Goal: Transaction & Acquisition: Purchase product/service

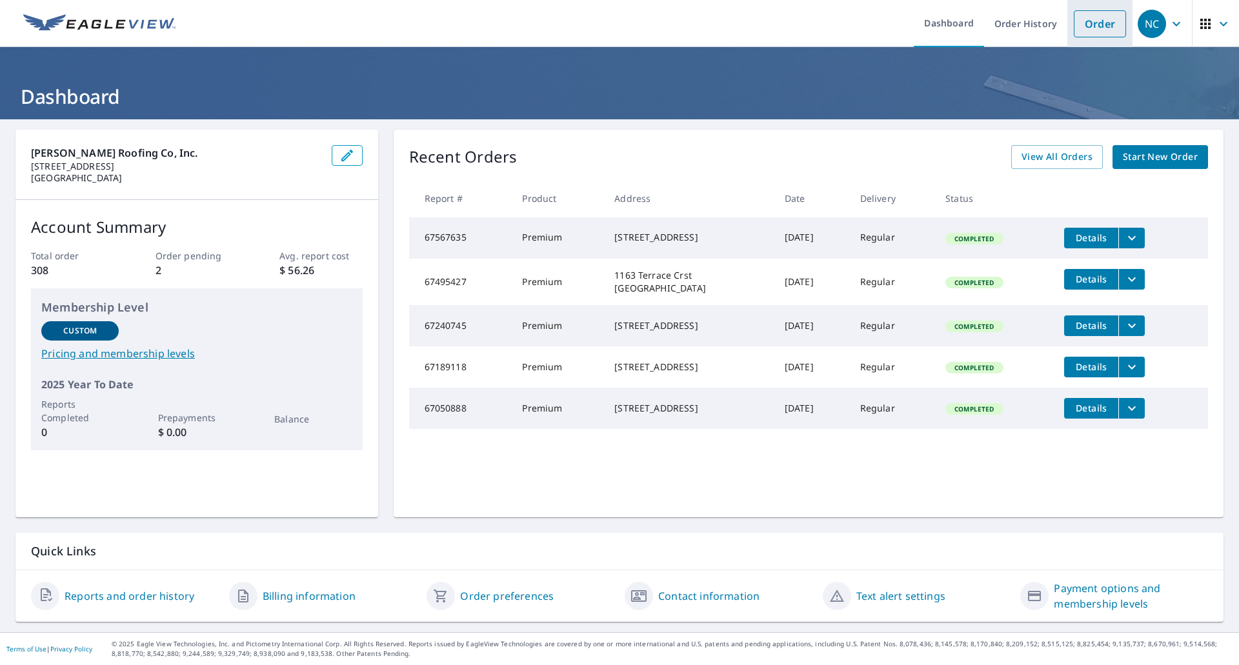
click at [1086, 25] on link "Order" at bounding box center [1100, 23] width 52 height 27
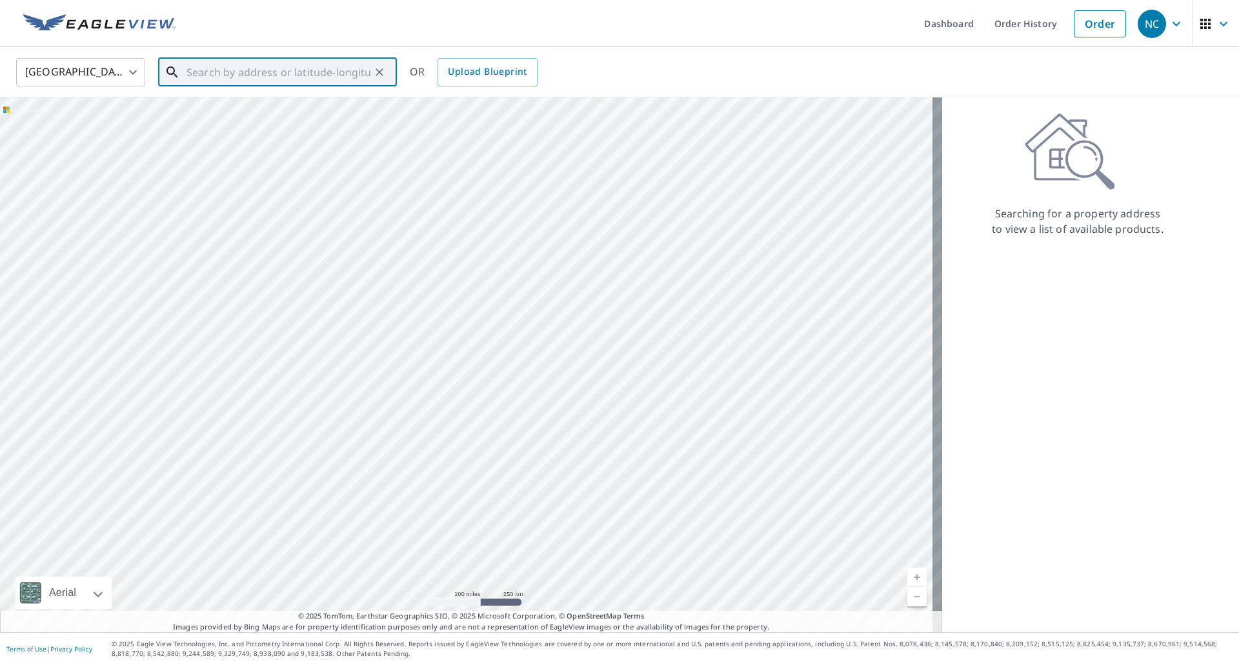
click at [257, 81] on input "text" at bounding box center [278, 72] width 184 height 36
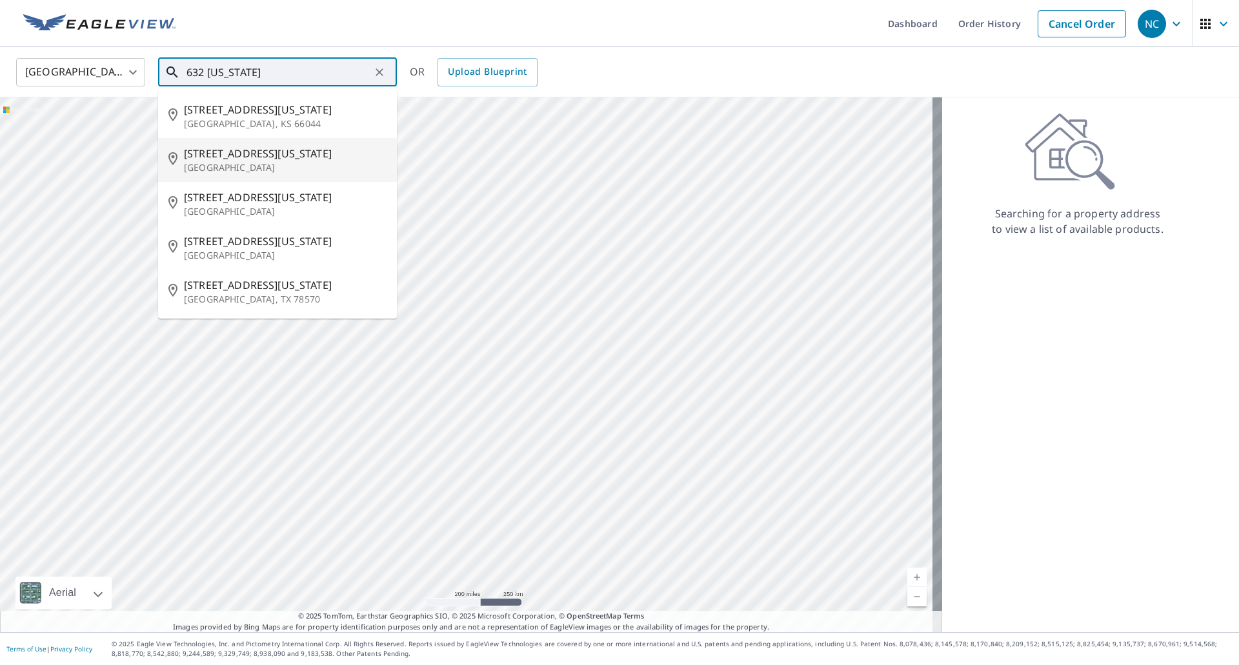
click at [254, 157] on span "[STREET_ADDRESS][US_STATE]" at bounding box center [285, 153] width 203 height 15
type input "[STREET_ADDRESS][US_STATE]"
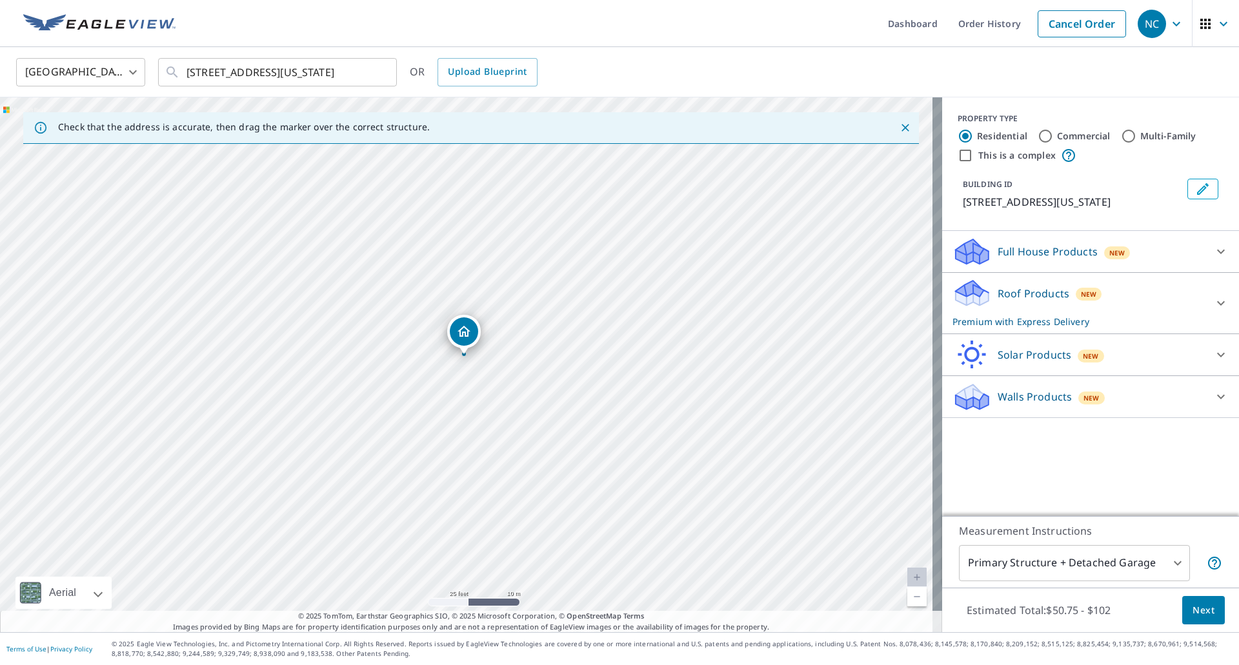
click at [1085, 139] on label "Commercial" at bounding box center [1084, 136] width 54 height 13
click at [1053, 139] on input "Commercial" at bounding box center [1044, 135] width 15 height 15
radio input "true"
type input "4"
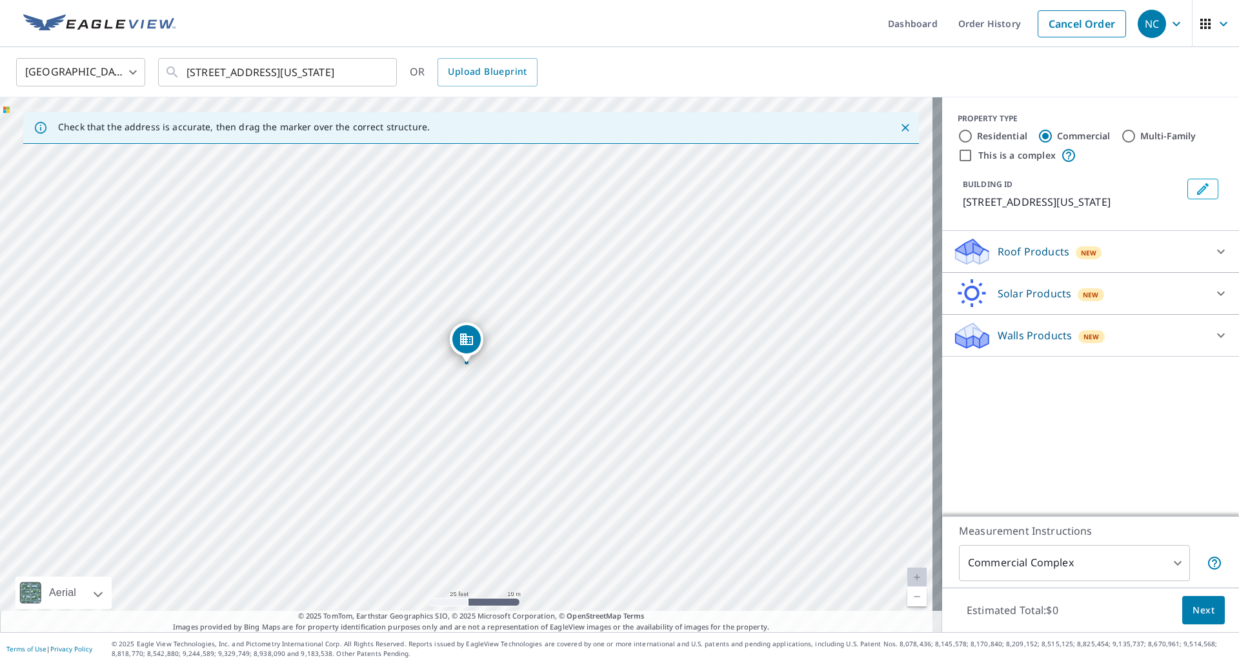
click at [1161, 259] on div "Roof Products New" at bounding box center [1078, 252] width 253 height 30
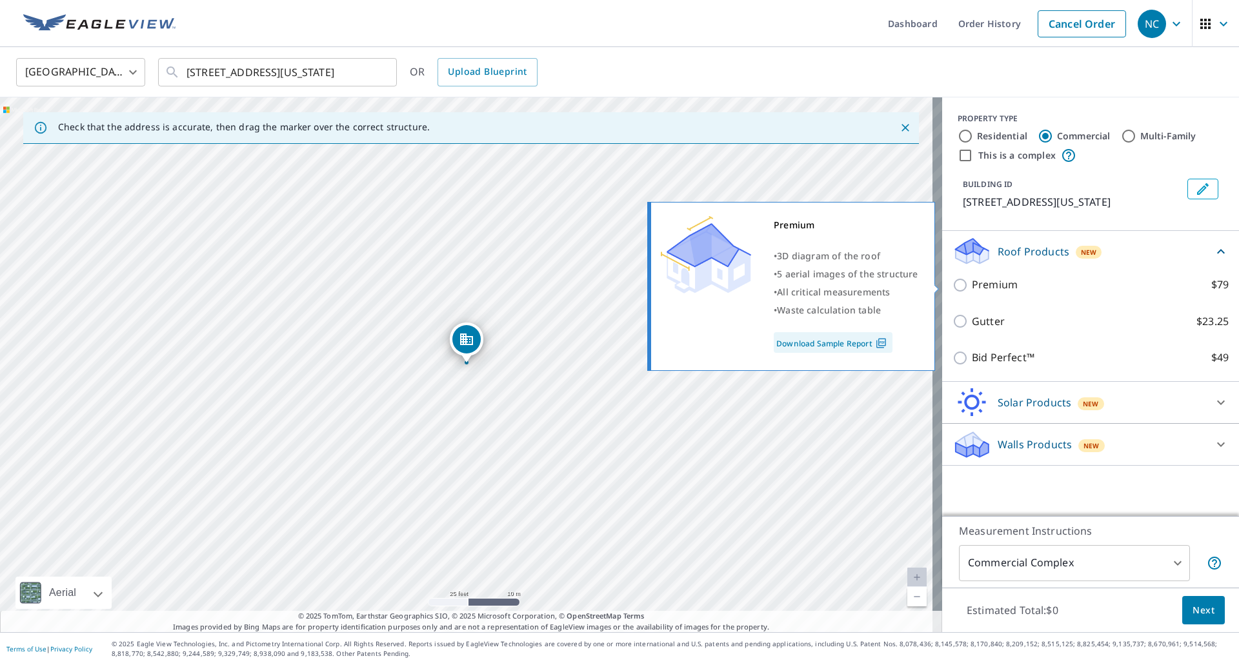
click at [1097, 285] on label "Premium $79" at bounding box center [1100, 285] width 257 height 16
click at [972, 285] on input "Premium $79" at bounding box center [961, 284] width 19 height 15
checkbox input "true"
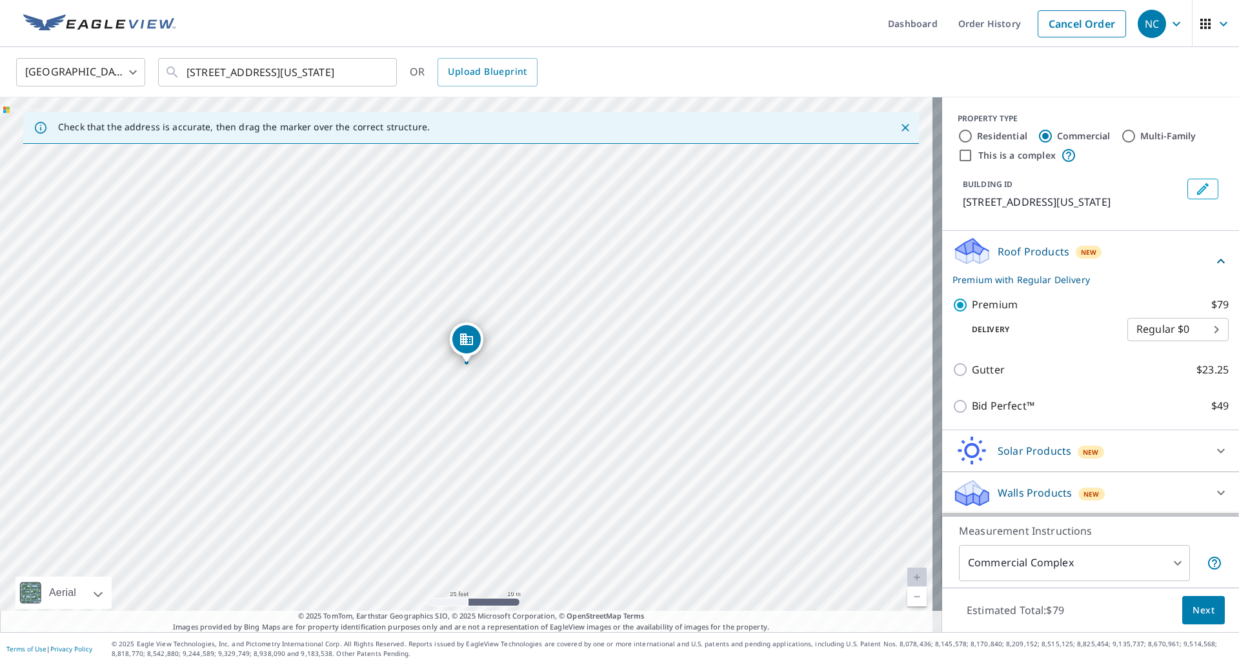
click at [1182, 617] on button "Next" at bounding box center [1203, 610] width 43 height 29
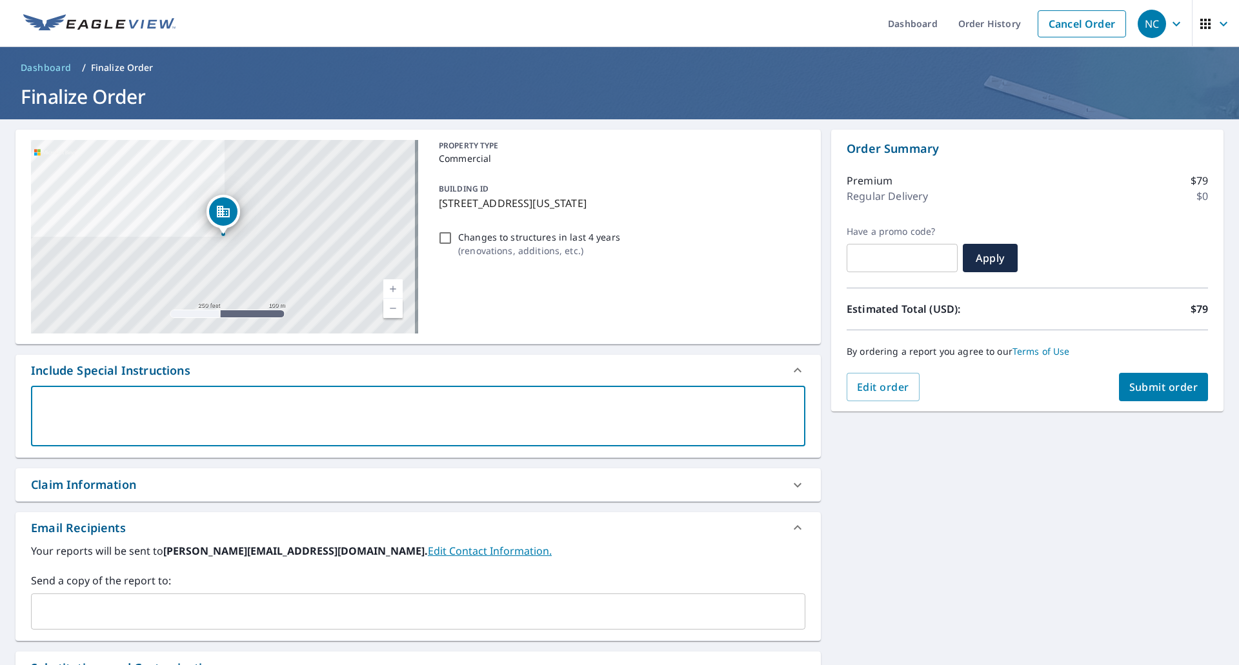
click at [199, 426] on textarea at bounding box center [418, 416] width 756 height 37
type textarea "T"
type textarea "x"
type textarea "Th"
type textarea "x"
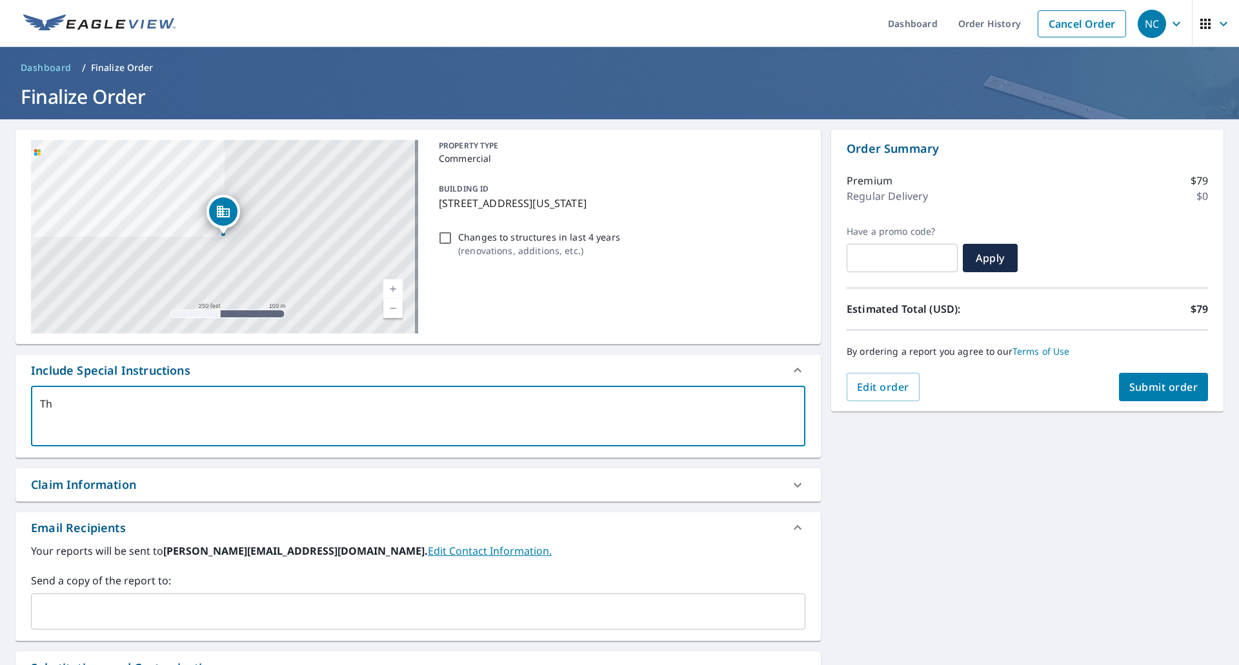
type textarea "The"
type textarea "x"
type textarea "The"
type textarea "x"
type textarea "The b"
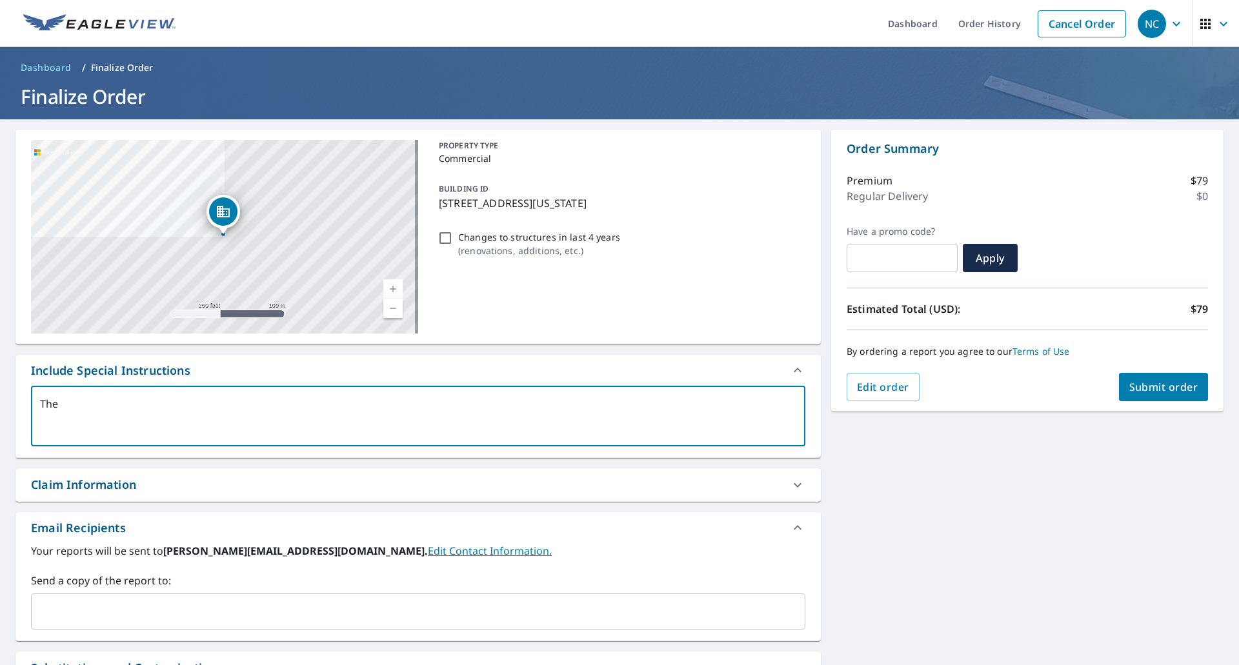
type textarea "x"
type textarea "The bu"
type textarea "x"
type textarea "The buui"
type textarea "x"
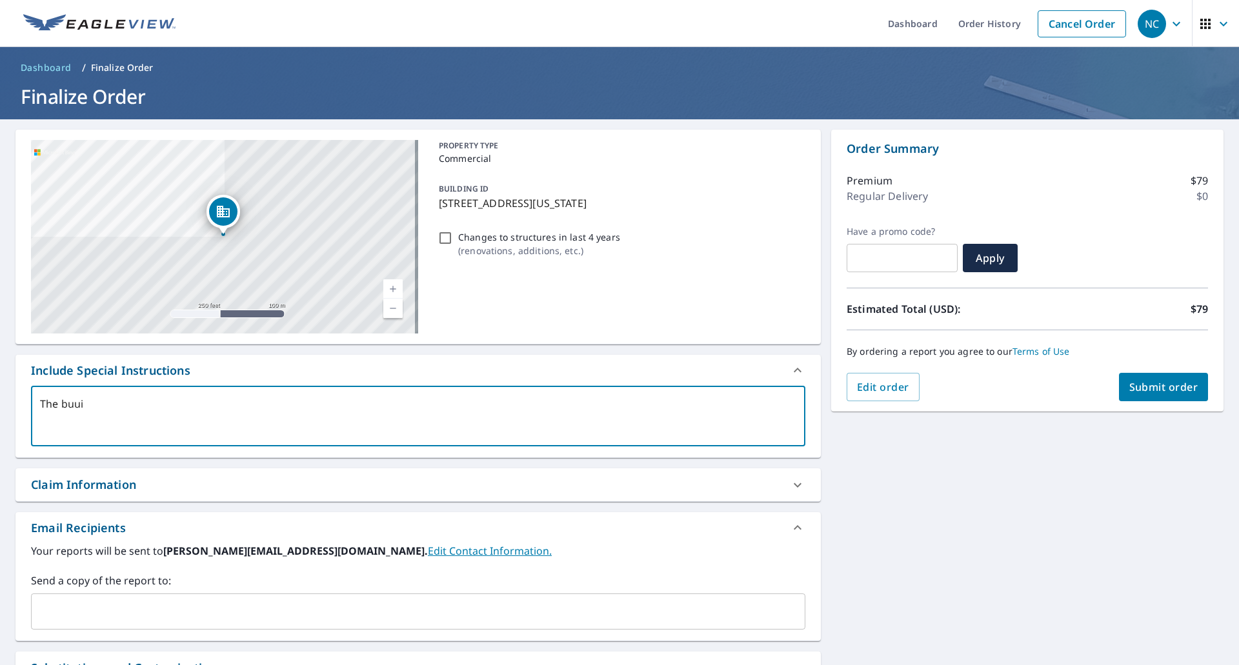
type textarea "The buu"
type textarea "x"
type textarea "The bu"
type textarea "x"
type textarea "The b"
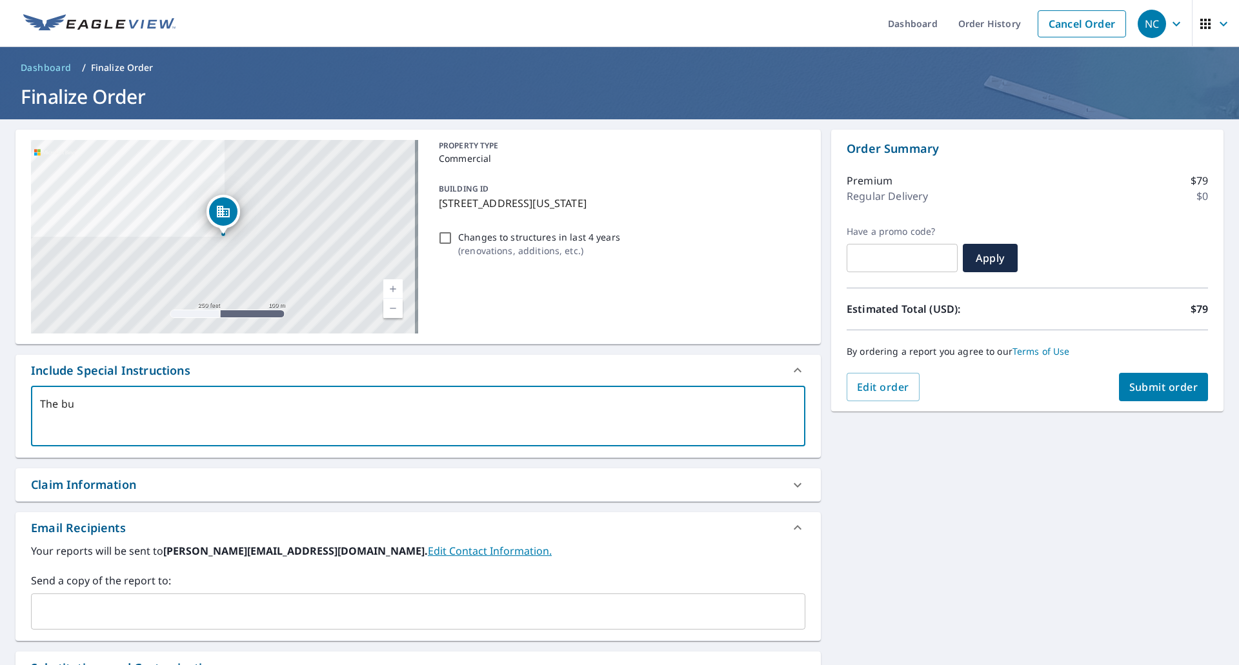
type textarea "x"
type textarea "The"
type textarea "x"
type textarea "The a"
type textarea "x"
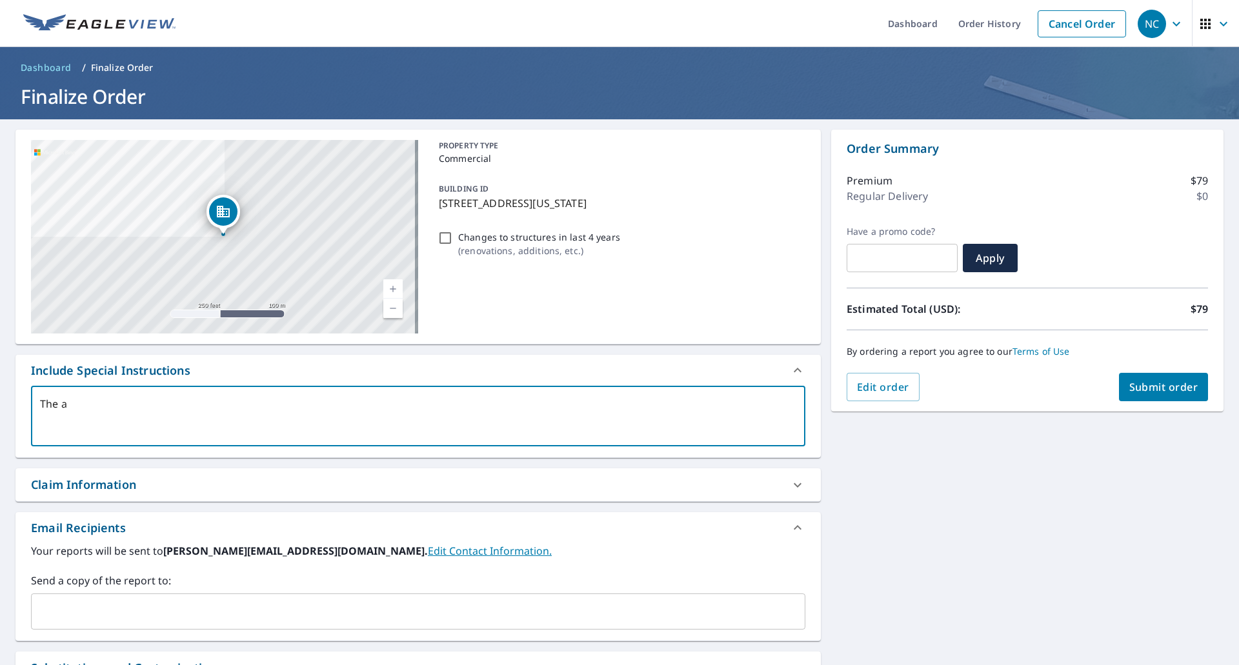
type textarea "The ad"
type textarea "x"
type textarea "The add"
type textarea "x"
type textarea "The addr"
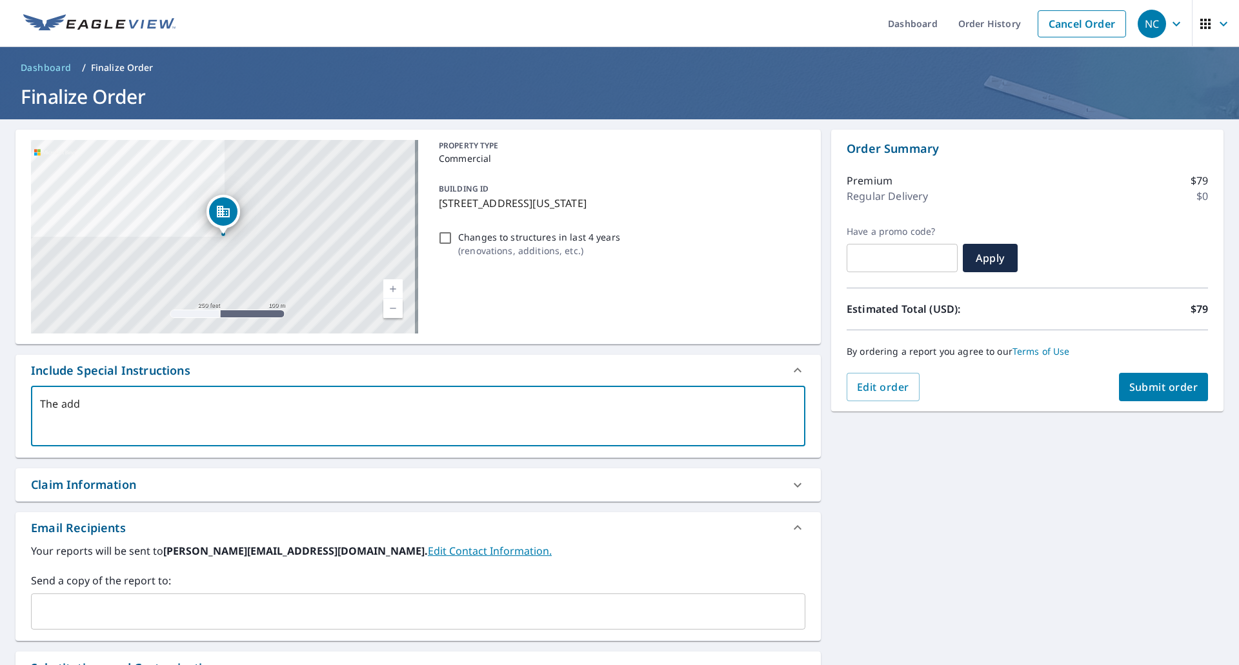
type textarea "x"
type textarea "The addre"
type textarea "x"
type textarea "The addres"
type textarea "x"
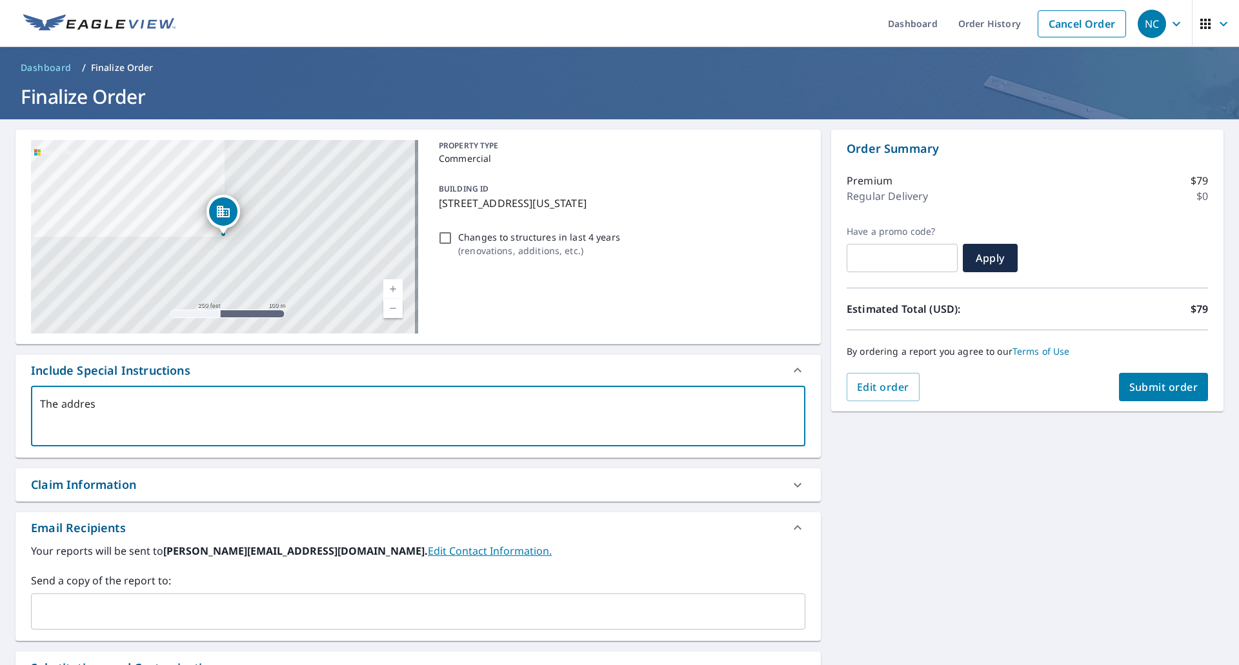
type textarea "The address"
type textarea "x"
type textarea "The address"
type textarea "x"
type textarea "The address i"
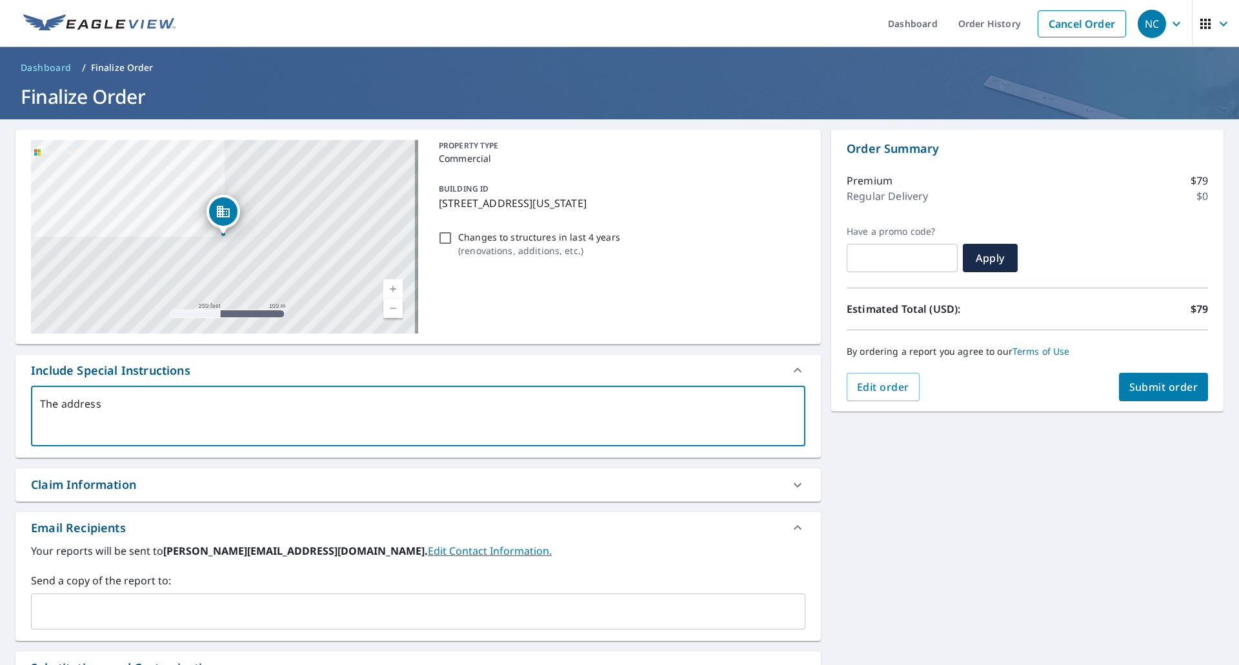
type textarea "x"
type textarea "The address is"
type textarea "x"
type textarea "The address is"
type textarea "x"
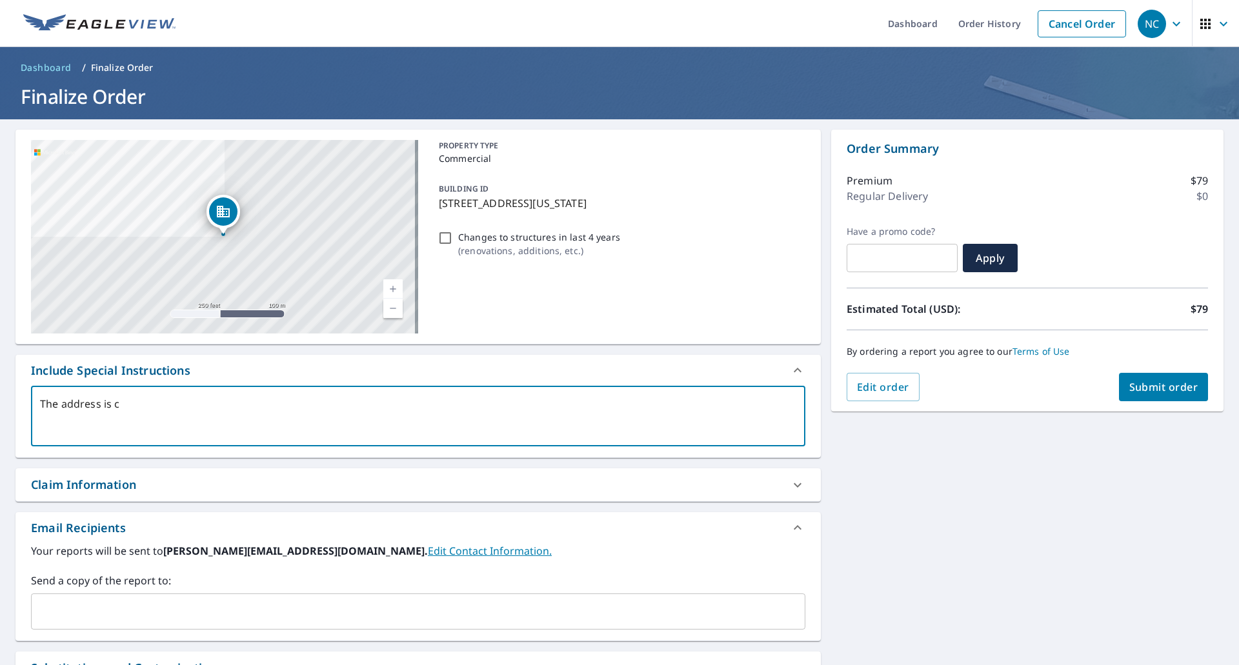
type textarea "The address is co"
type textarea "x"
type textarea "The address is com"
type textarea "x"
type textarea "The address is comp"
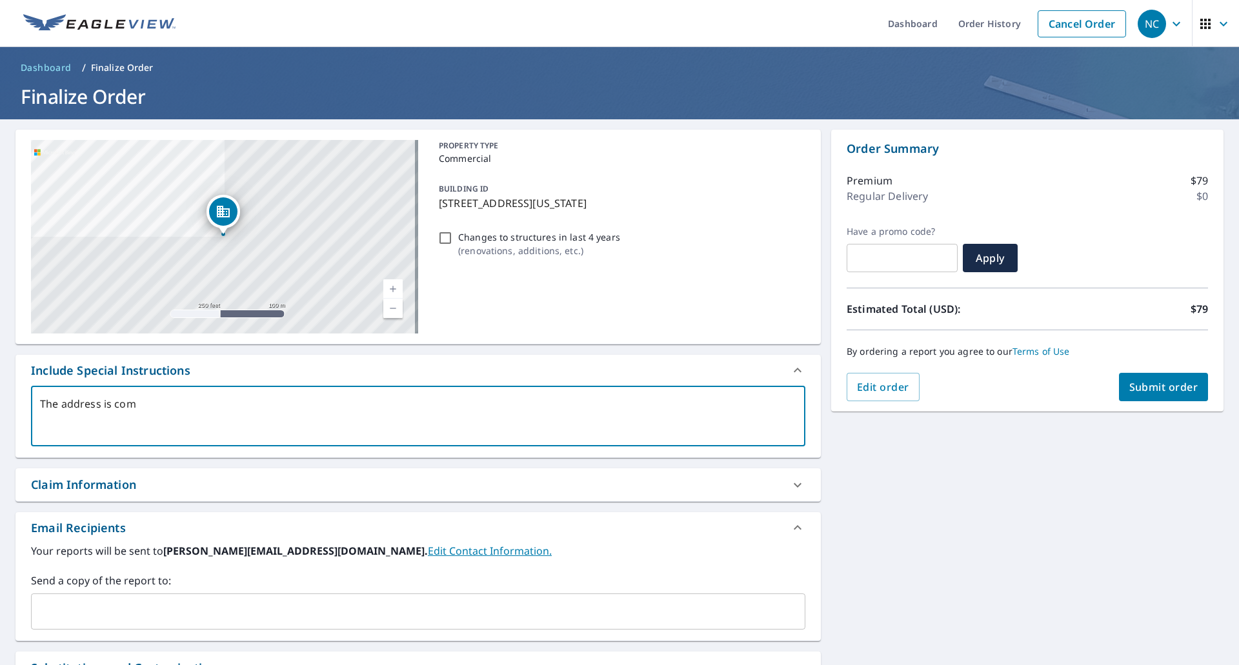
type textarea "x"
type textarea "The address is compo"
type textarea "x"
type textarea "The address is compos"
type textarea "x"
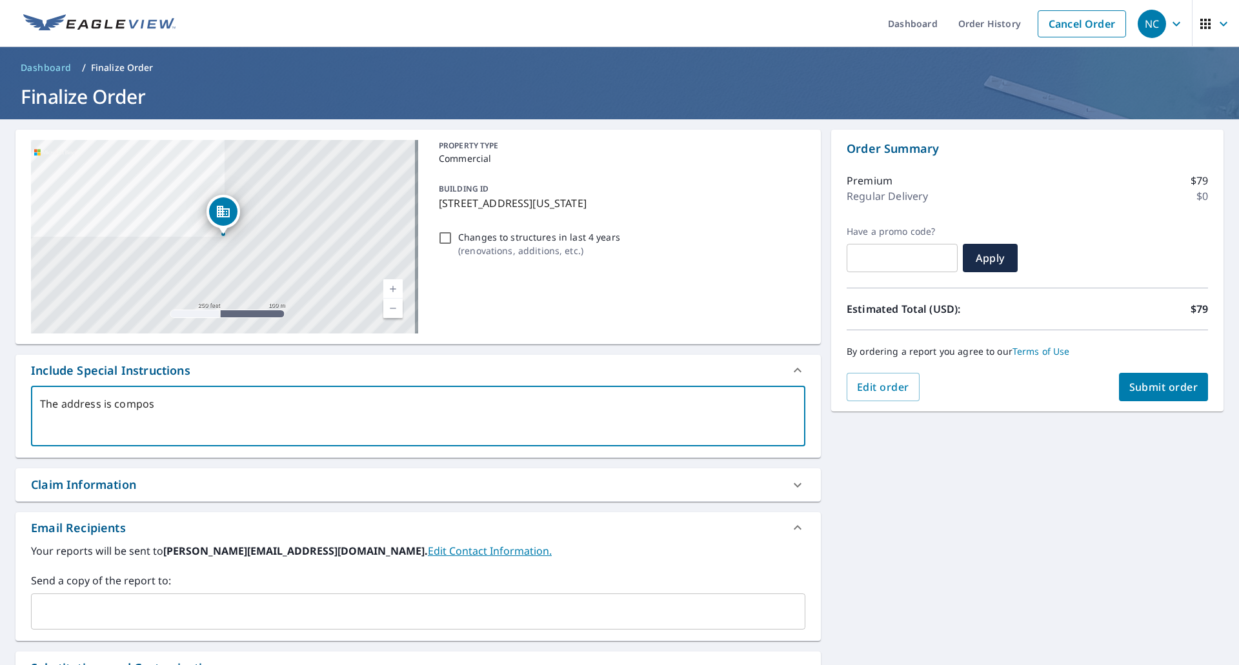
type textarea "The address is compose"
type textarea "x"
type textarea "The address is composed"
type textarea "x"
type textarea "The address is composed"
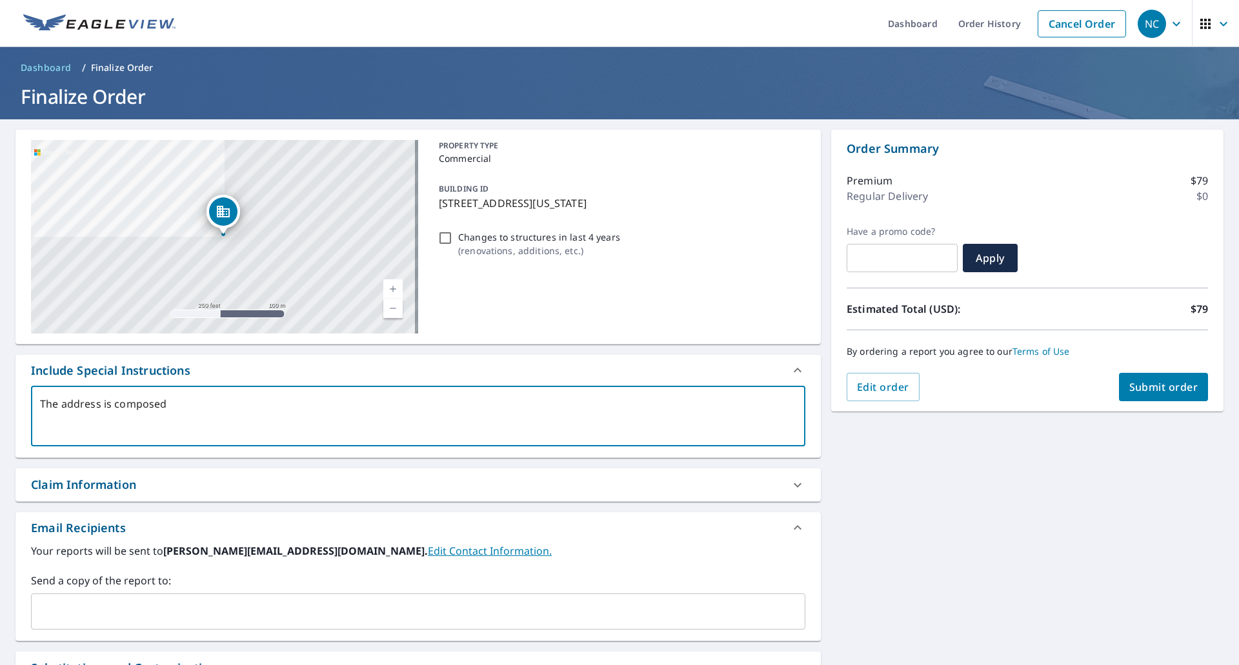
type textarea "x"
type textarea "The address is composed o"
type textarea "x"
type textarea "The address is composed of"
type textarea "x"
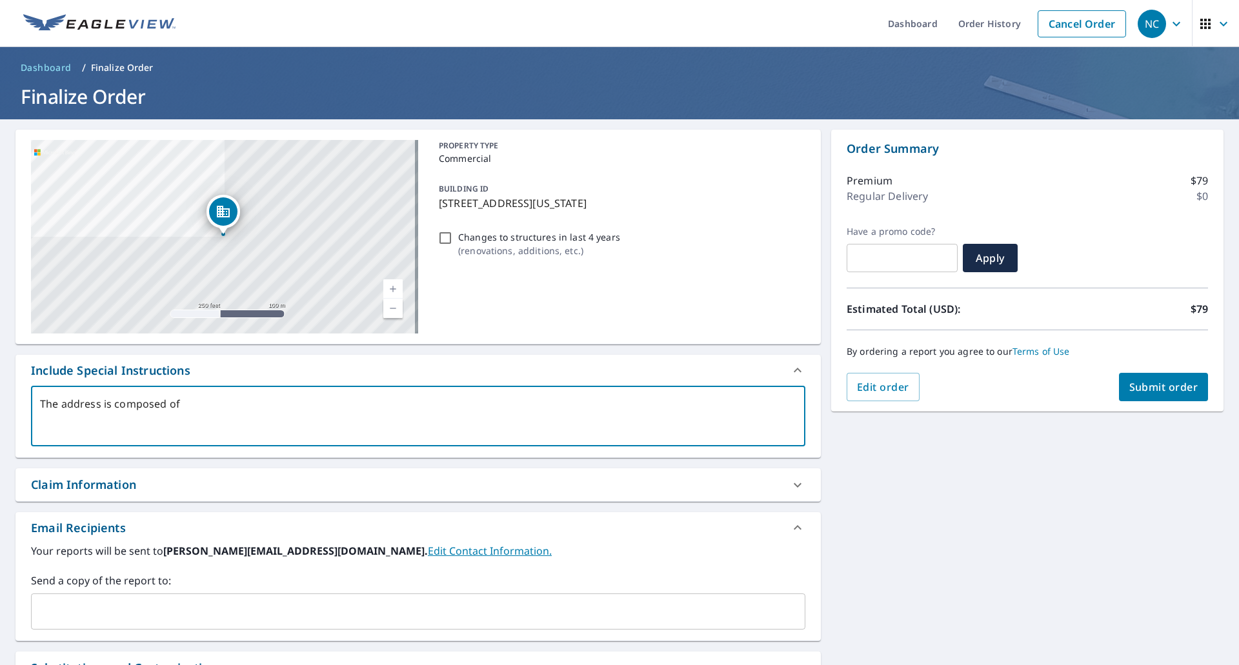
type textarea "The address is composed of"
type textarea "x"
type textarea "The address is composed of t"
type textarea "x"
type textarea "The address is composed of tw"
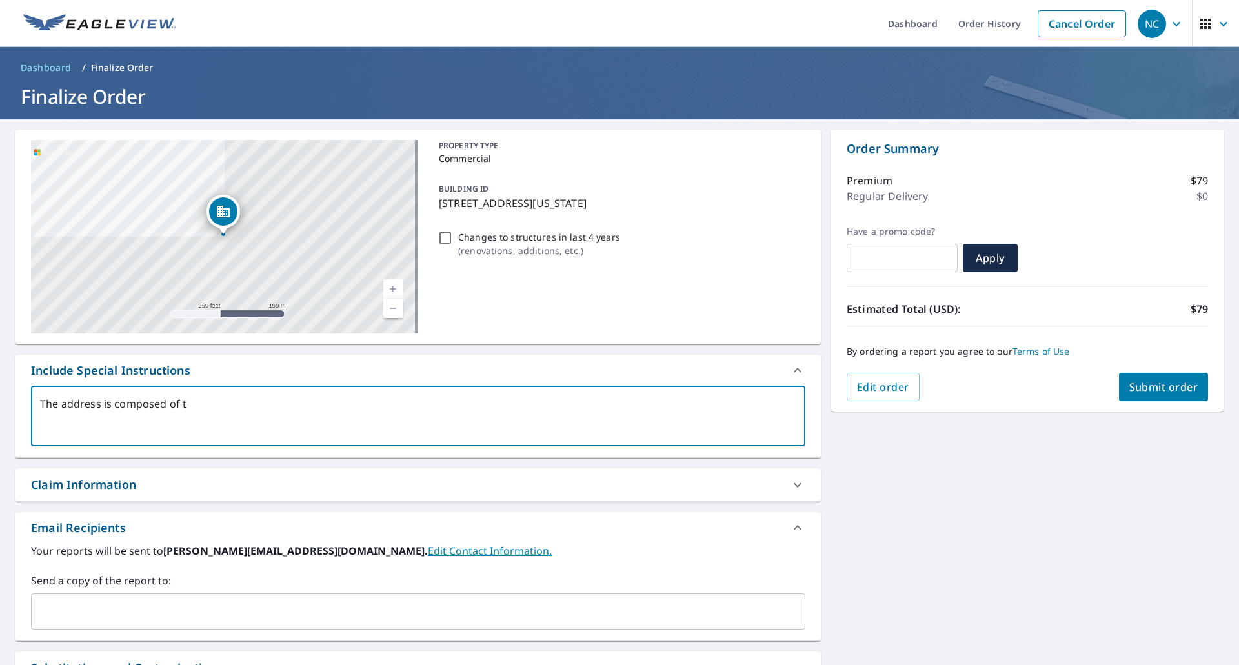
type textarea "x"
type textarea "The address is composed of two"
type textarea "x"
type textarea "The address is composed of two"
type textarea "x"
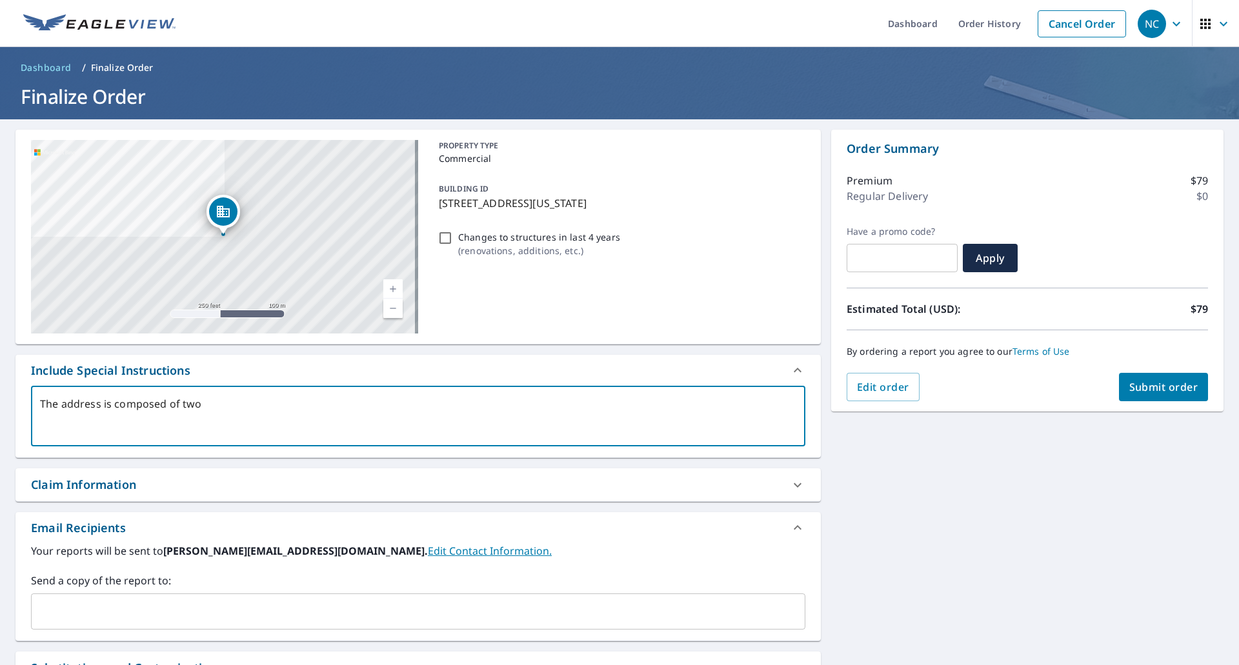
type textarea "The address is composed of two b"
type textarea "x"
type textarea "The address is composed of two [PERSON_NAME]"
type textarea "x"
type textarea "The address is composed of two buil"
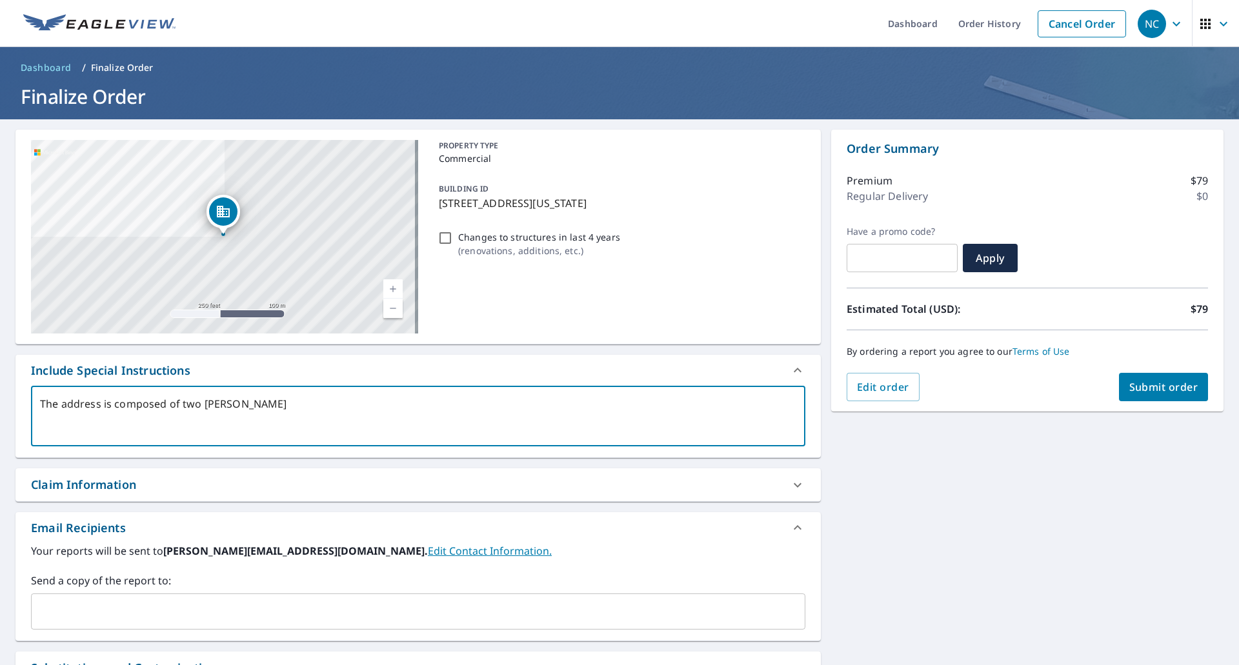
type textarea "x"
type textarea "The address is composed of two build"
type textarea "x"
type textarea "The address is composed of two buildi"
type textarea "x"
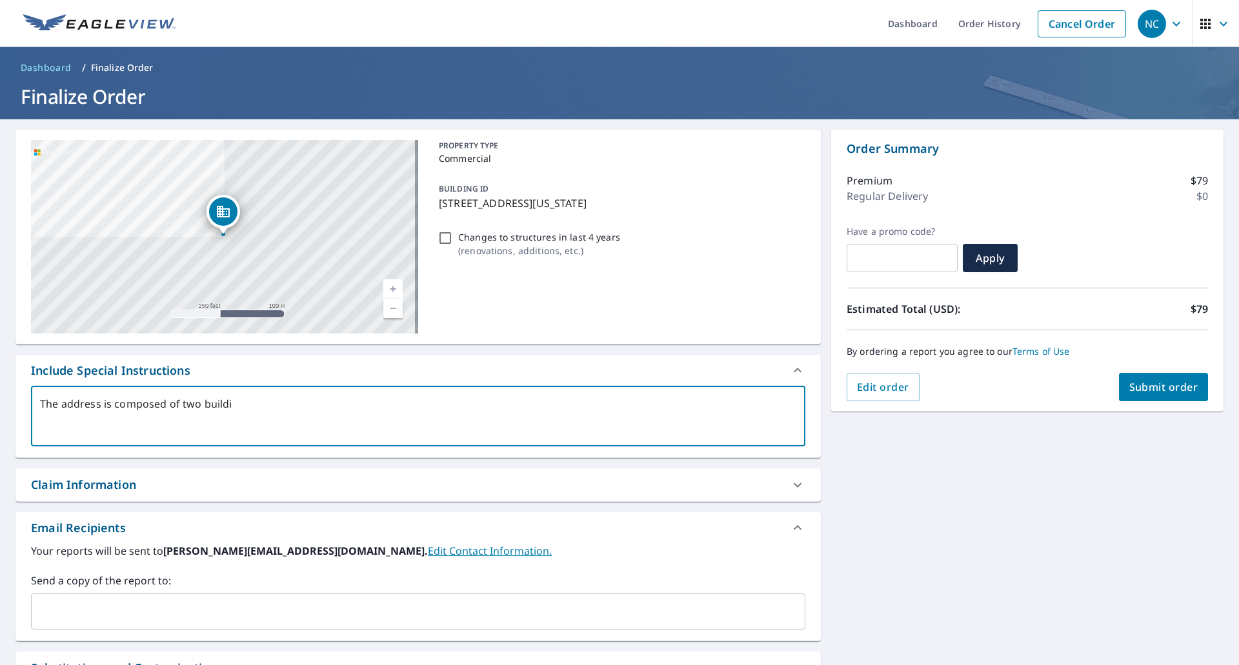
type textarea "The address is composed of two buildin"
type textarea "x"
type textarea "The address is composed of two building"
type textarea "x"
type textarea "The address is composed of two buildings"
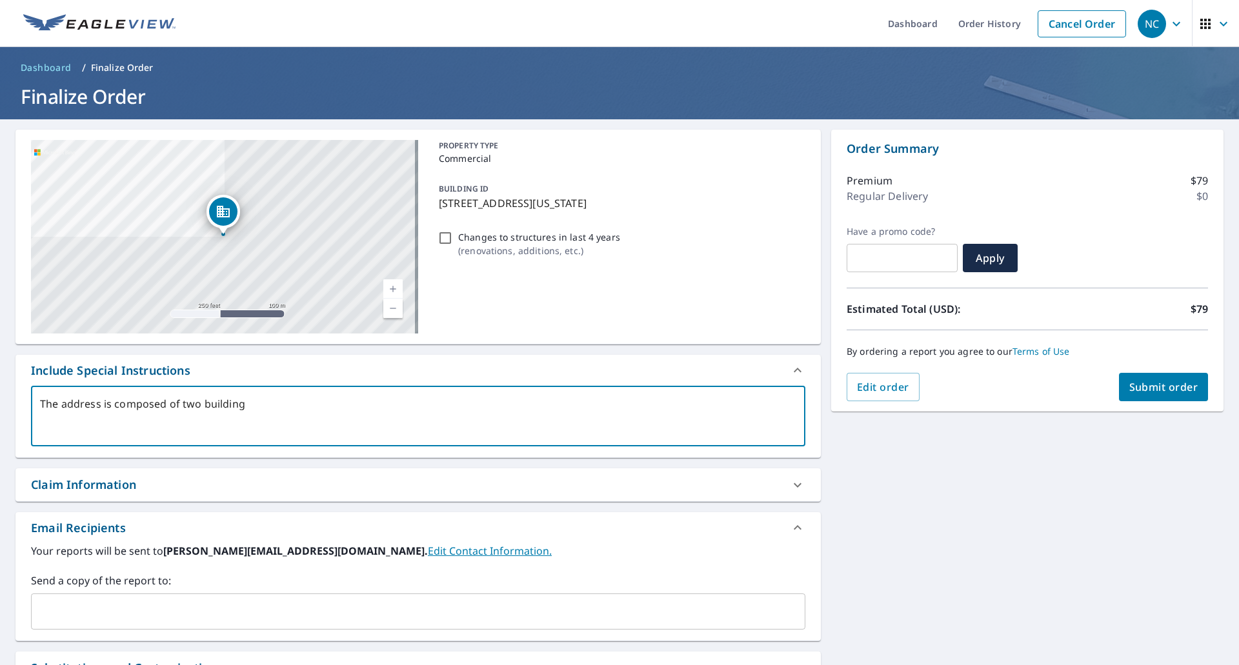
type textarea "x"
type textarea "The address is composed of two buildings"
type textarea "x"
type textarea "The address is composed of two buildings o"
type textarea "x"
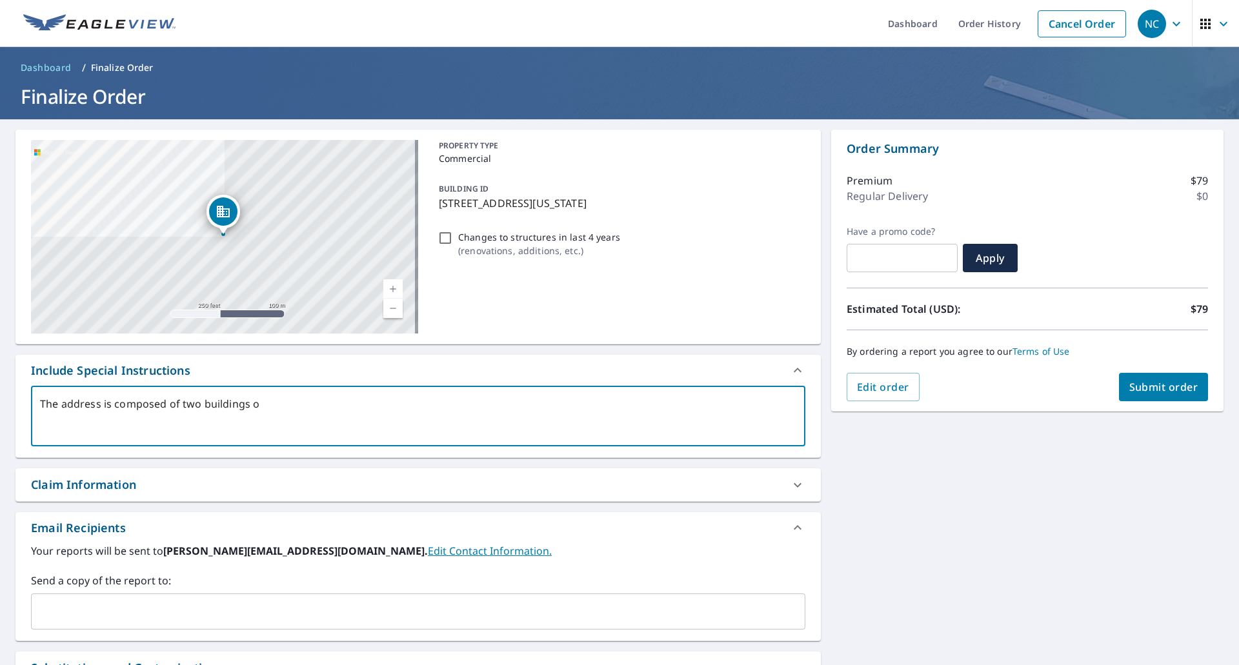
type textarea "The address is composed of two buildings on"
type textarea "x"
type textarea "The address is composed of two buildings on"
type textarea "x"
type textarea "The address is composed of two buildings on t"
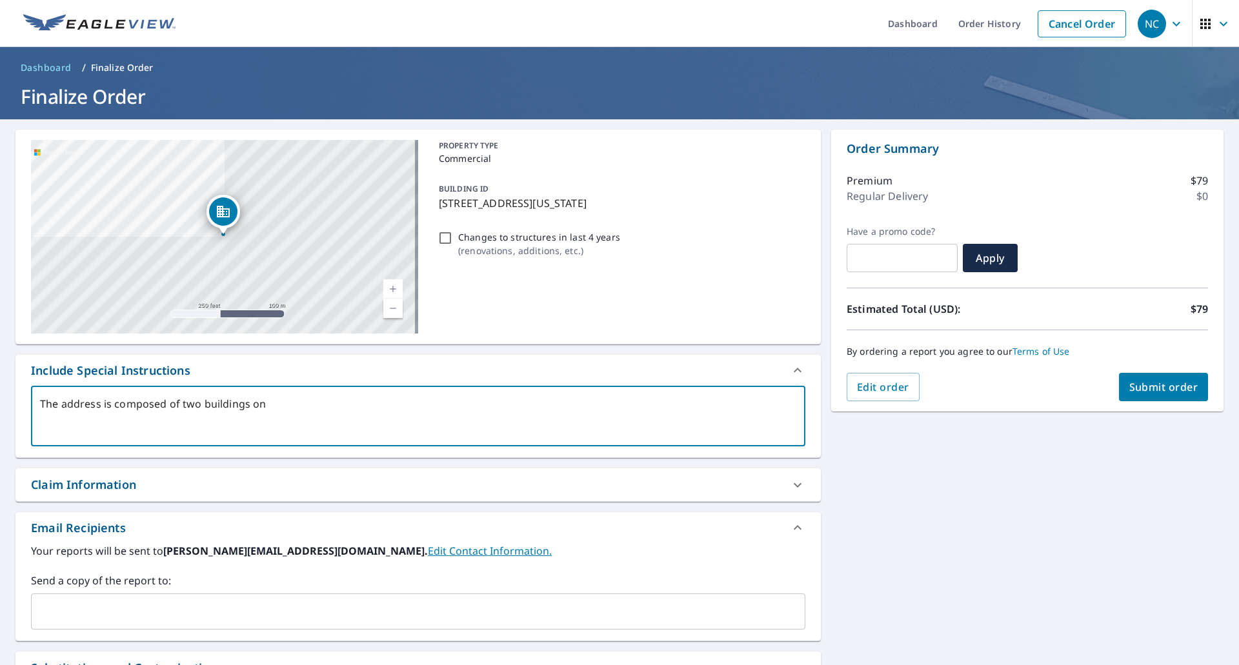
type textarea "x"
type textarea "The address is composed of two buildings on th"
type textarea "x"
type textarea "The address is composed of two buildings on the"
type textarea "x"
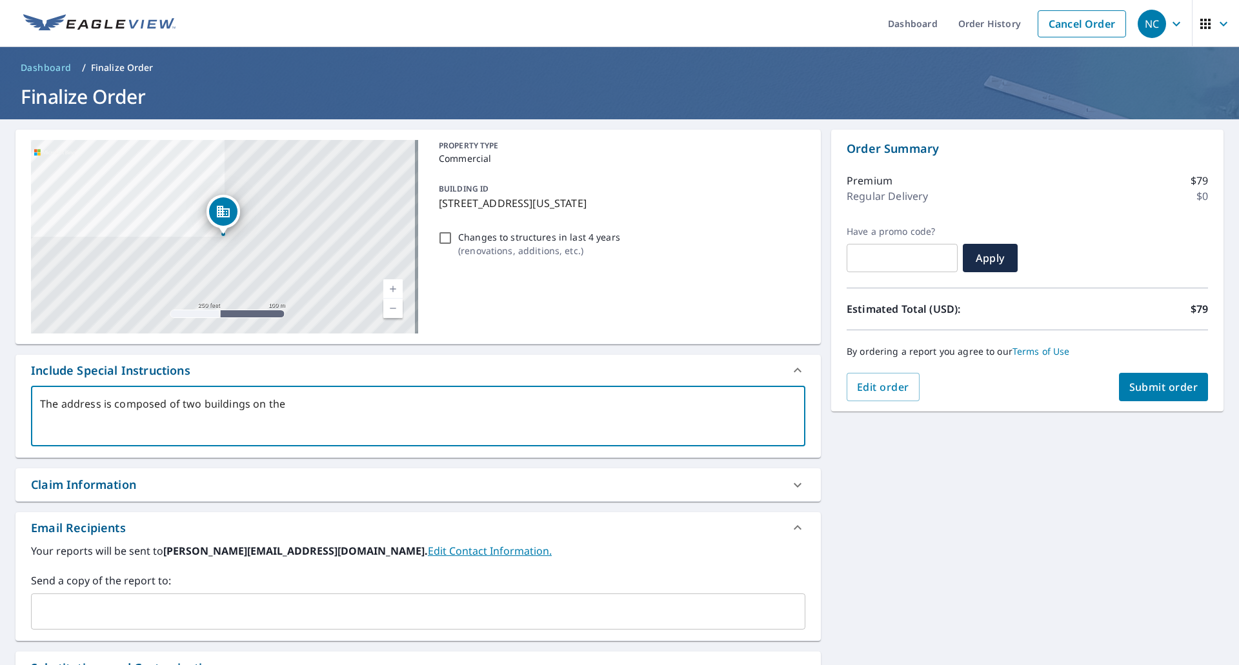
type textarea "The address is composed of two buildings on the"
type textarea "x"
type textarea "The address is composed of two buildings on the s"
type textarea "x"
type textarea "The address is composed of two buildings on the sa"
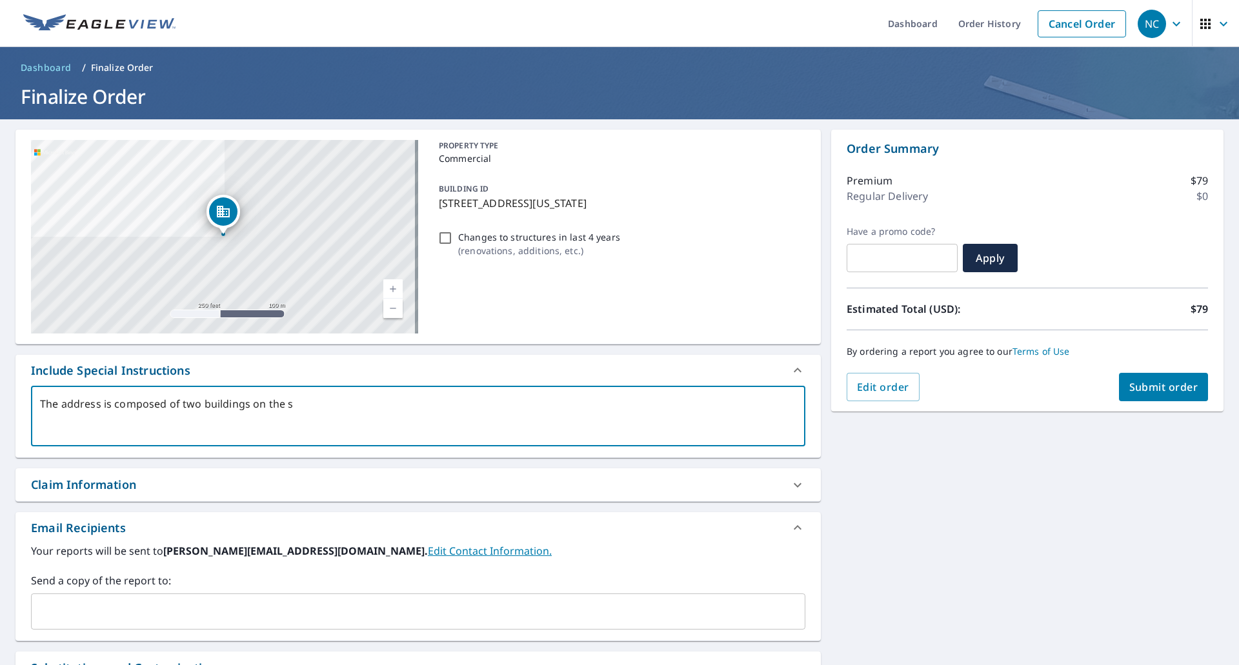
type textarea "x"
type textarea "The address is composed of two buildings on the [PERSON_NAME]"
type textarea "x"
type textarea "The address is composed of two buildings on the same"
type textarea "x"
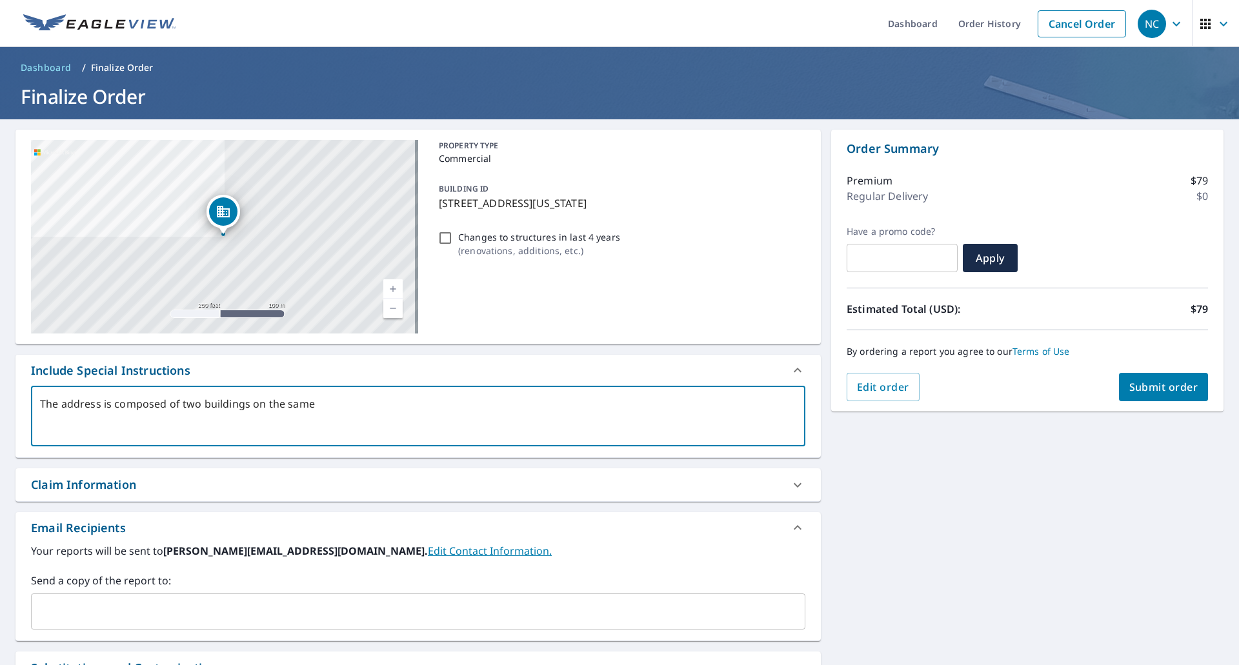
type textarea "The address is composed of two buildings on the same"
type textarea "x"
type textarea "The address is composed of two buildings on the same l"
type textarea "x"
type textarea "The address is composed of two buildings on the same lo"
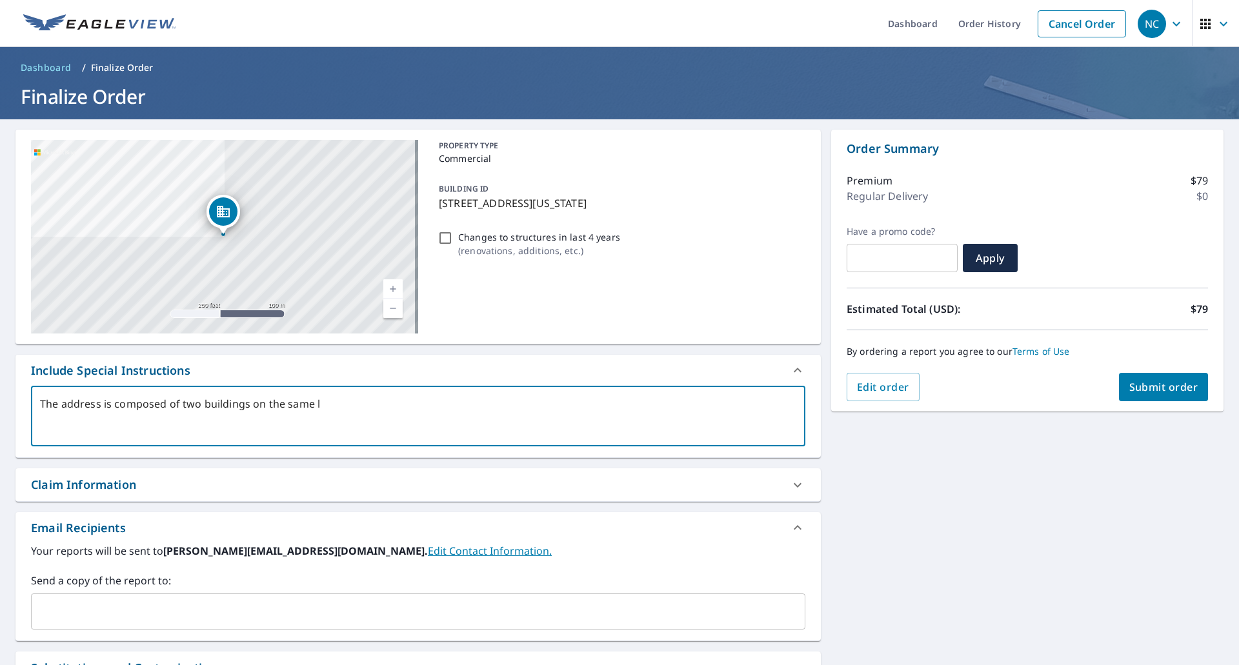
type textarea "x"
type textarea "The address is composed of two buildings on the same lot"
type textarea "x"
type textarea "The address is composed of two buildings on the same lot."
type textarea "x"
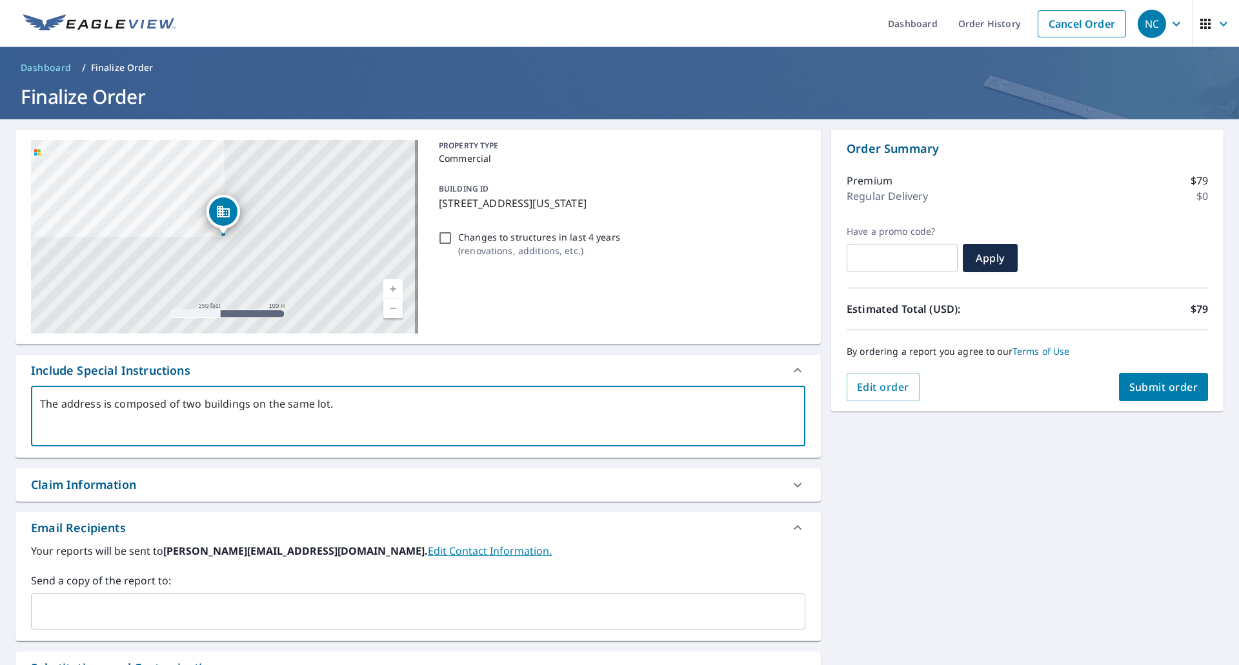
type textarea "The address is composed of two buildings on the same lot."
type textarea "x"
type textarea "The address is composed of two buildings on the same lot."
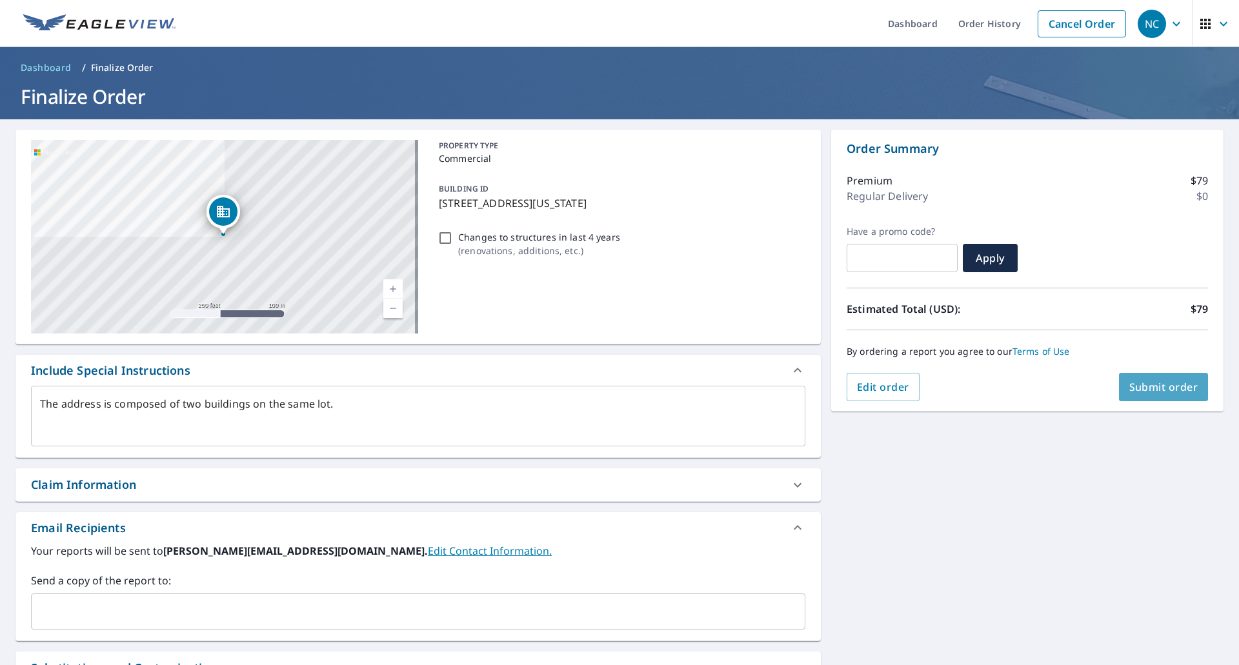
click at [1134, 387] on span "Submit order" at bounding box center [1163, 387] width 69 height 14
type textarea "x"
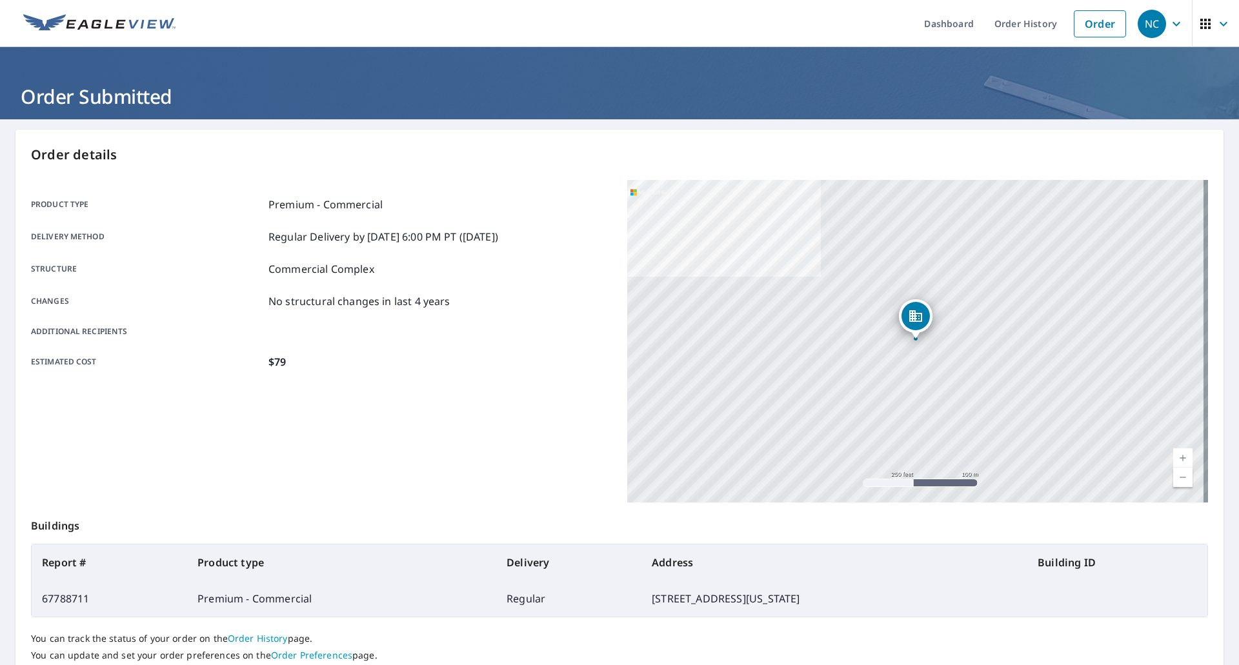
click at [497, 388] on div "Product type Premium - Commercial Delivery method Regular Delivery by [DATE] 6:…" at bounding box center [321, 341] width 581 height 323
